Goal: Task Accomplishment & Management: Manage account settings

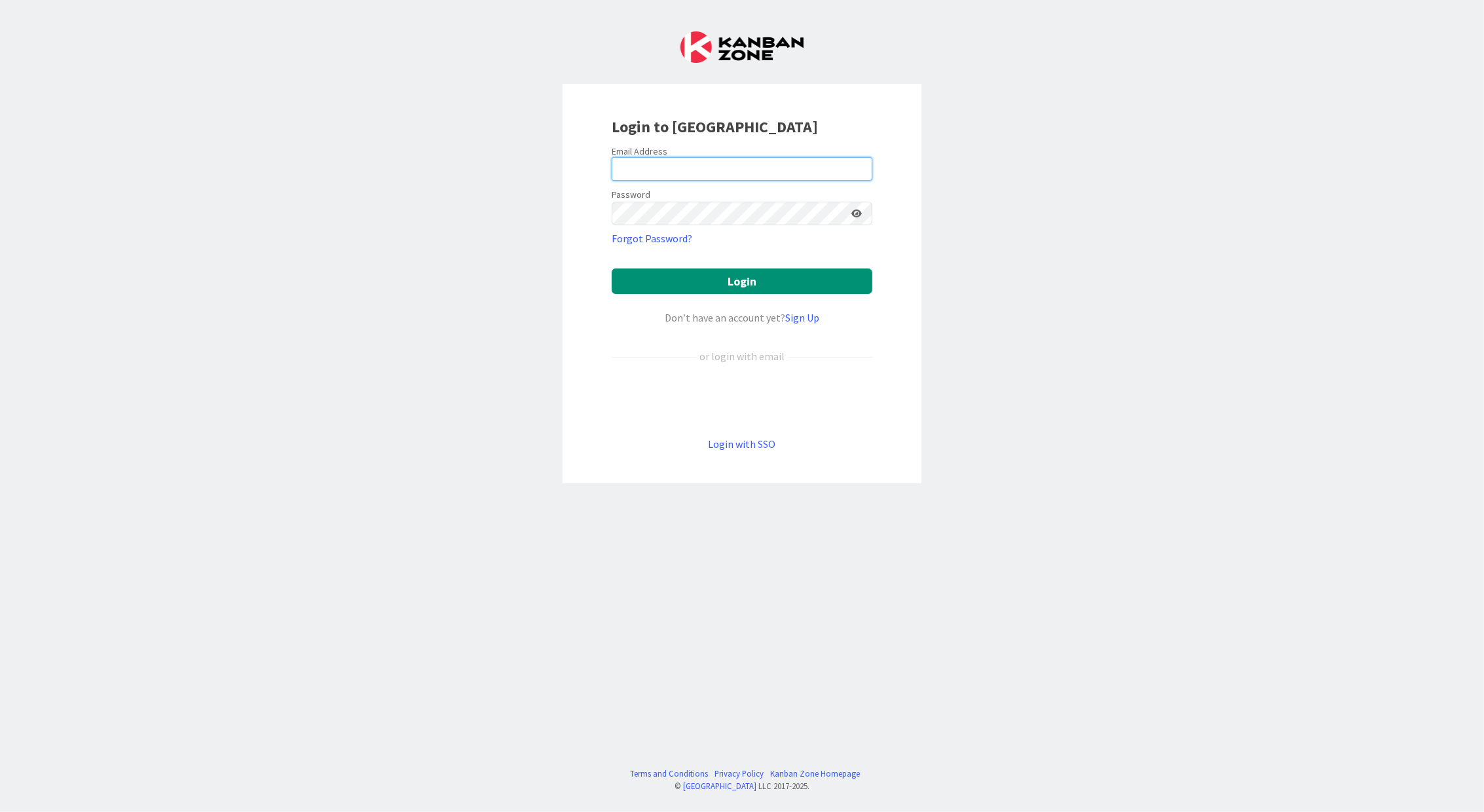
type input "[EMAIL_ADDRESS][DOMAIN_NAME]"
click at [1038, 199] on div "Login to [GEOGRAPHIC_DATA] Email Address [EMAIL_ADDRESS][DOMAIN_NAME] Password …" at bounding box center [742, 406] width 1484 height 812
click at [782, 277] on button "Login" at bounding box center [742, 281] width 260 height 26
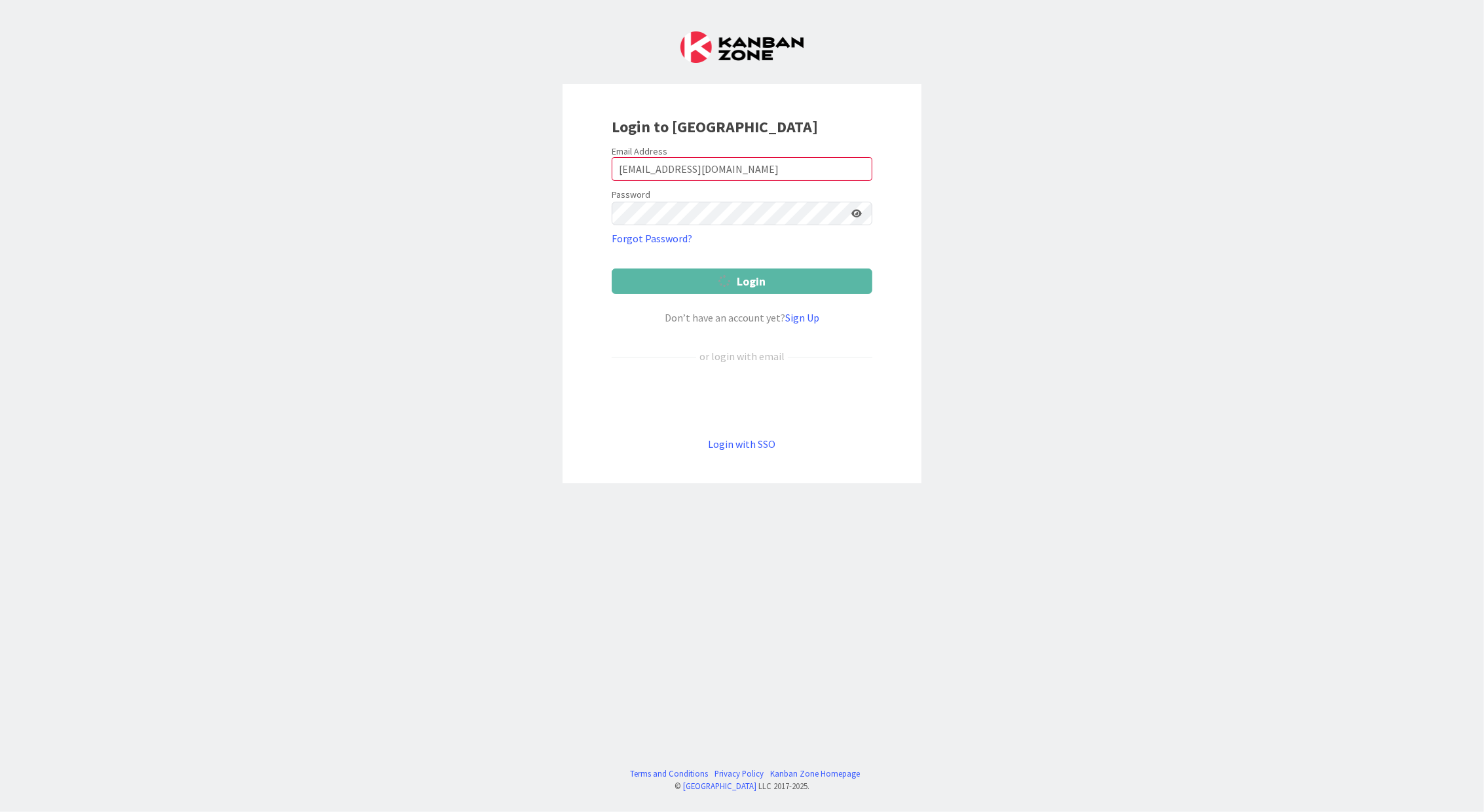
click at [1105, 270] on div "Login to [GEOGRAPHIC_DATA] Email Address [EMAIL_ADDRESS][DOMAIN_NAME] Password …" at bounding box center [742, 406] width 1484 height 812
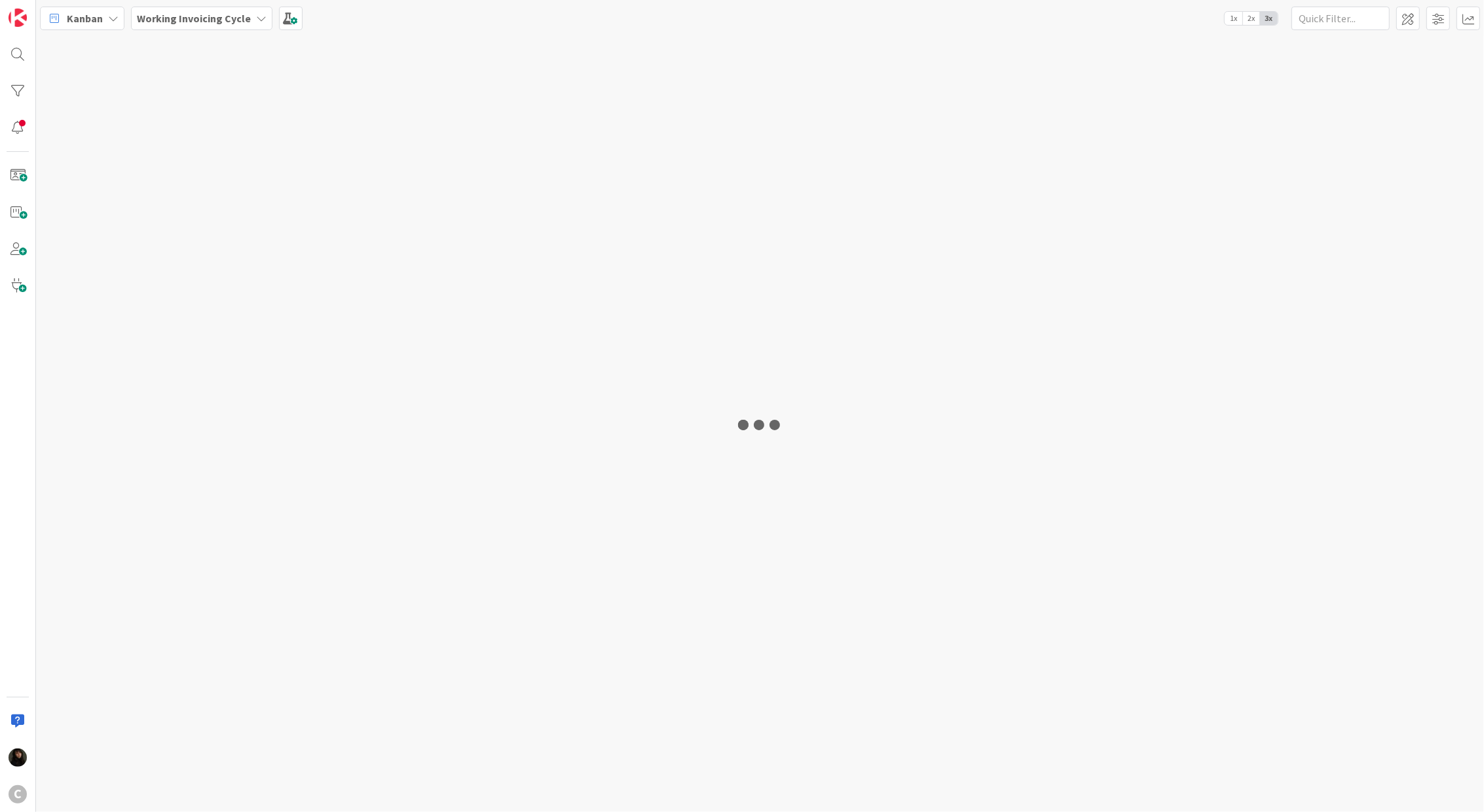
click at [1029, 273] on div at bounding box center [760, 424] width 1448 height 776
